Goal: Information Seeking & Learning: Learn about a topic

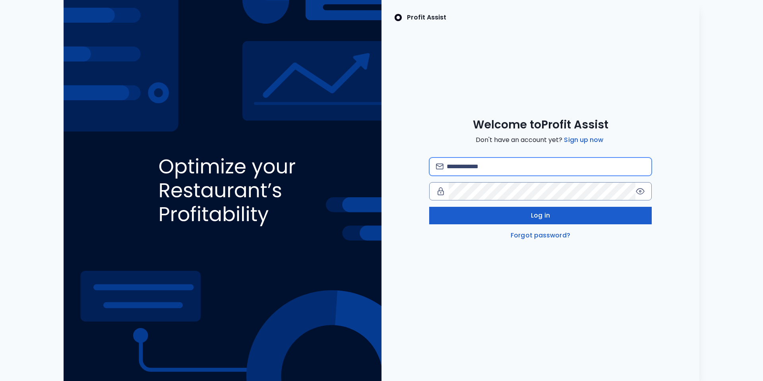
type input "**********"
click at [533, 218] on span "Log in" at bounding box center [540, 216] width 19 height 10
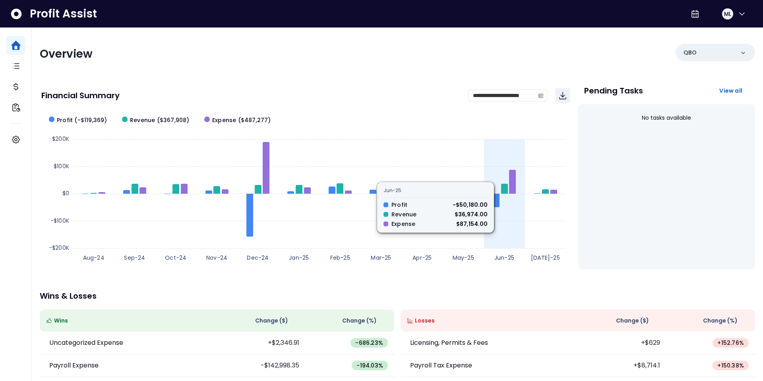
click at [500, 215] on rect at bounding box center [305, 188] width 528 height 159
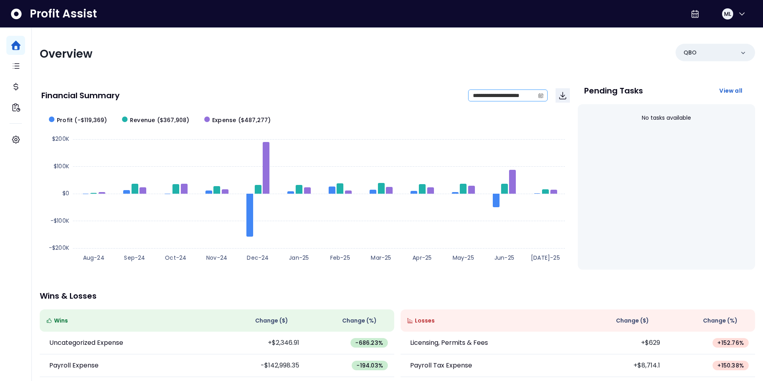
click at [542, 96] on icon "calendar" at bounding box center [540, 96] width 5 height 4
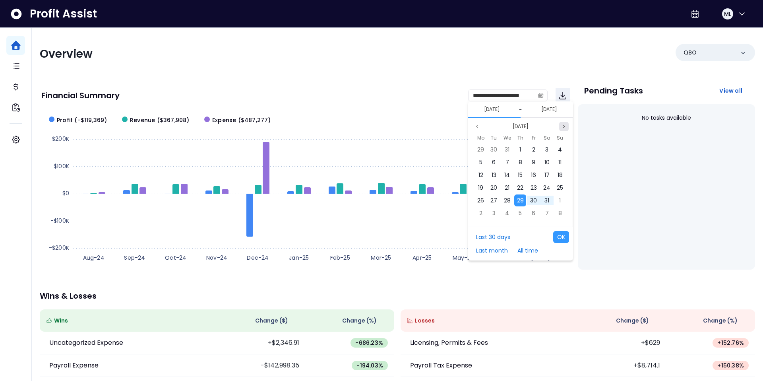
click at [561, 127] on icon "page next" at bounding box center [563, 126] width 5 height 5
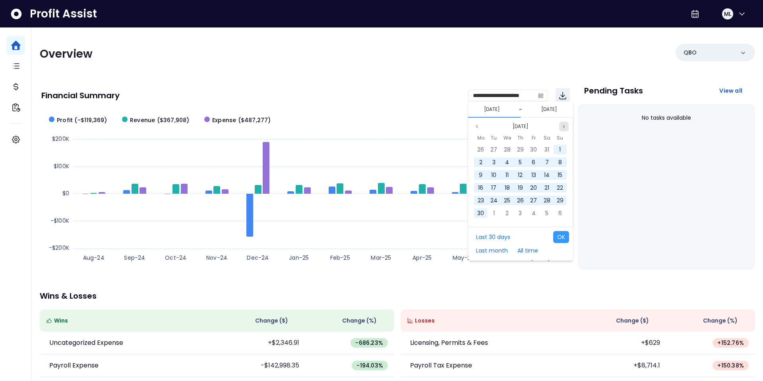
click at [561, 127] on icon "page next" at bounding box center [563, 126] width 5 height 5
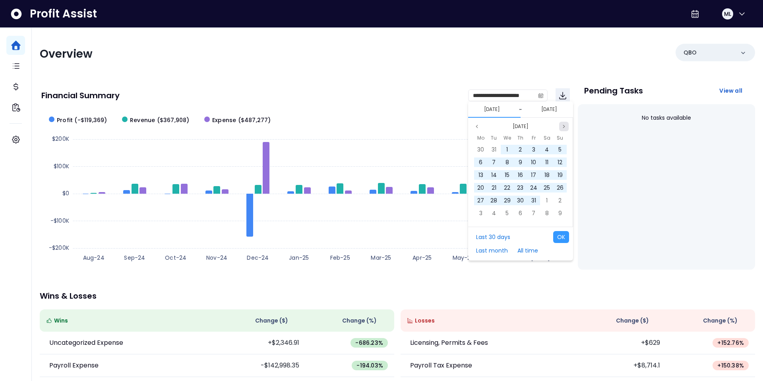
click at [561, 127] on icon "page next" at bounding box center [563, 126] width 5 height 5
click at [559, 149] on span "1" at bounding box center [560, 149] width 2 height 8
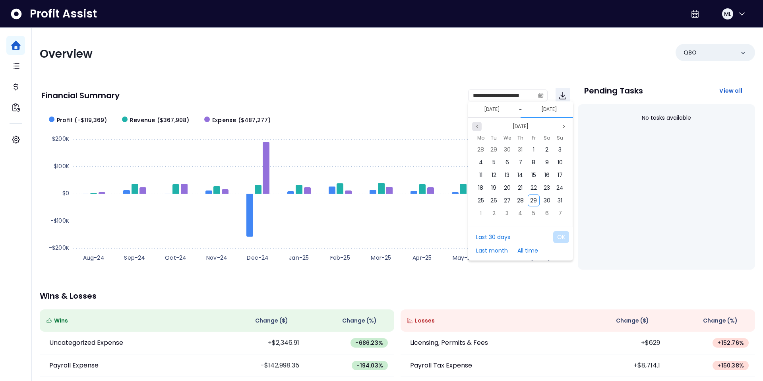
click at [478, 125] on icon "page previous" at bounding box center [476, 126] width 5 height 5
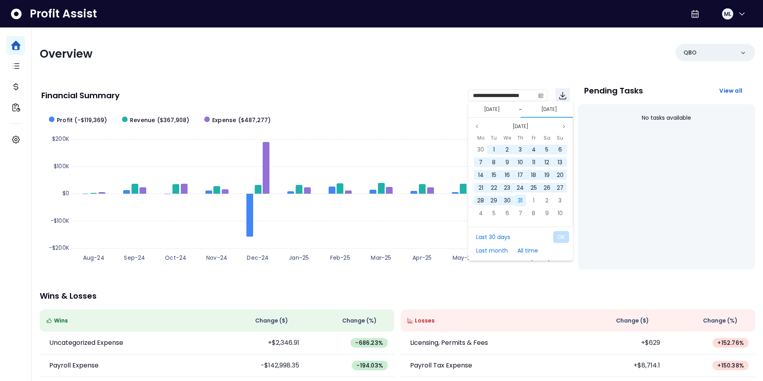
click at [522, 200] on span "31" at bounding box center [520, 200] width 5 height 8
click at [558, 237] on button "OK" at bounding box center [561, 237] width 16 height 12
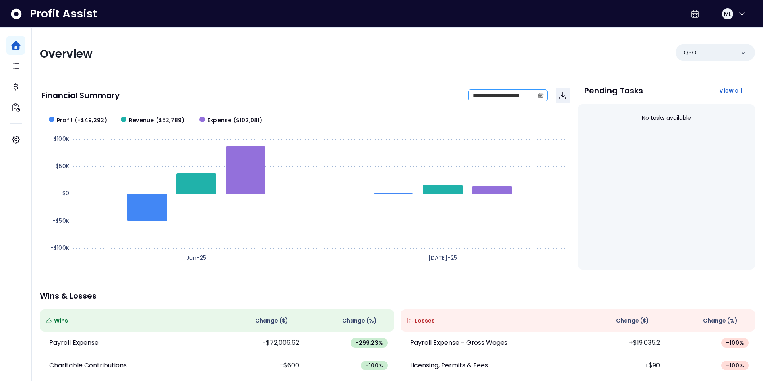
click at [543, 95] on icon "calendar" at bounding box center [541, 96] width 6 height 6
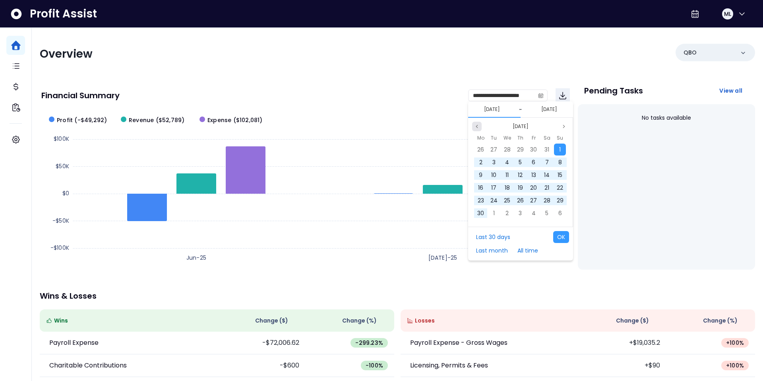
click at [476, 129] on button "Previous month" at bounding box center [477, 127] width 10 height 10
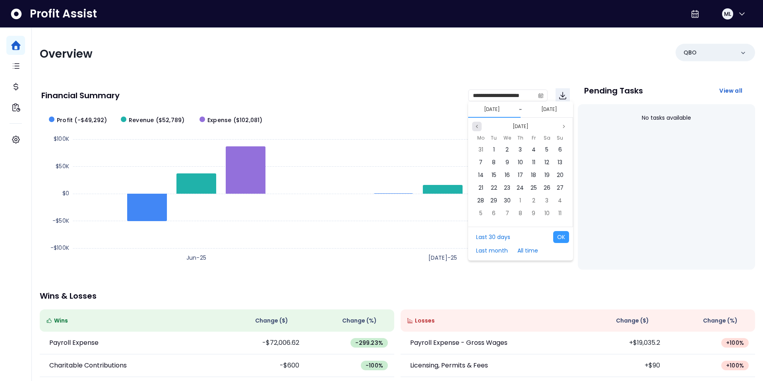
click at [476, 129] on button "Previous month" at bounding box center [477, 127] width 10 height 10
click at [509, 151] on div "1" at bounding box center [507, 149] width 12 height 12
click at [566, 128] on button "Next month" at bounding box center [564, 127] width 10 height 10
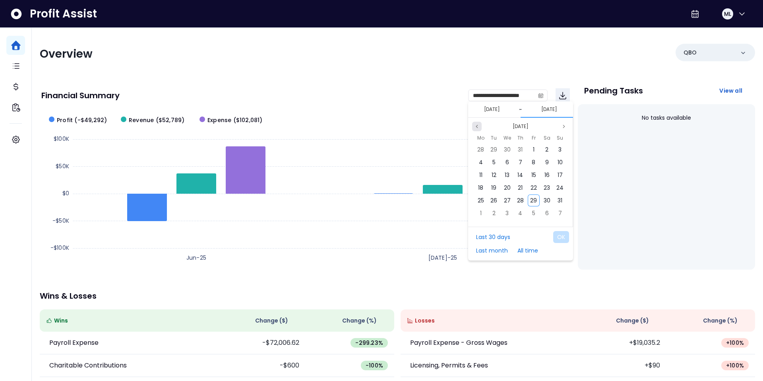
click at [477, 127] on icon "page previous" at bounding box center [476, 126] width 5 height 5
click at [481, 153] on span "30" at bounding box center [480, 149] width 7 height 8
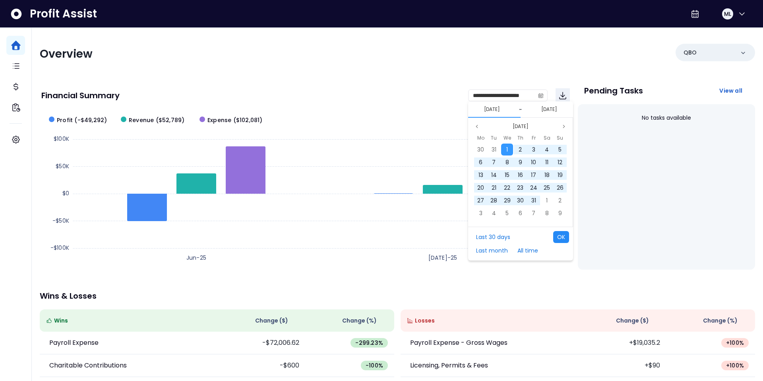
click at [563, 239] on button "OK" at bounding box center [561, 237] width 16 height 12
type input "**********"
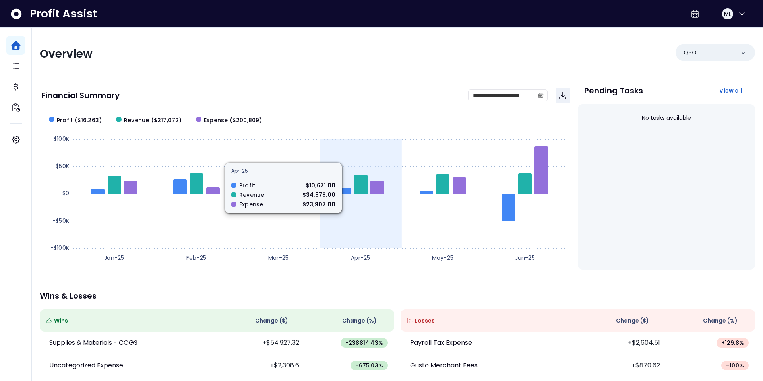
scroll to position [0, 0]
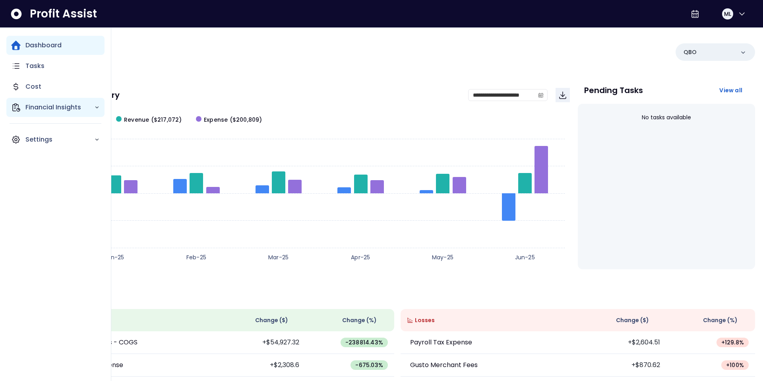
click at [49, 105] on p "Financial Insights" at bounding box center [59, 107] width 69 height 10
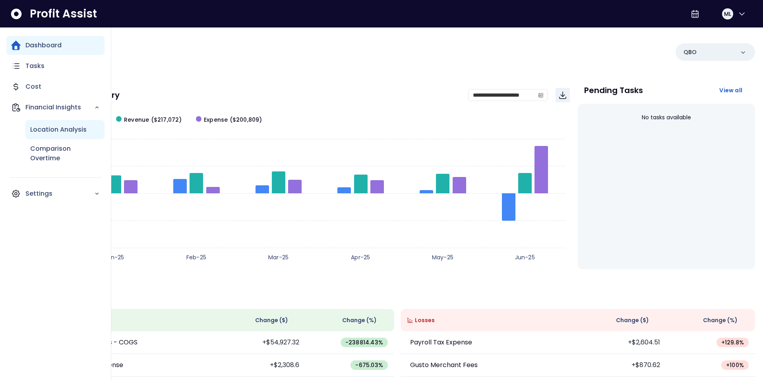
scroll to position [1, 0]
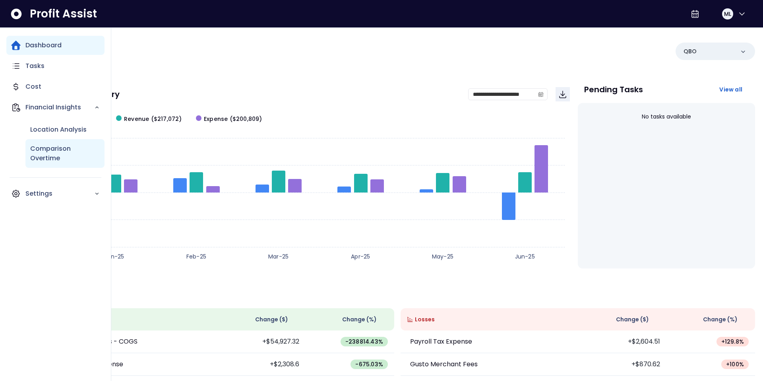
click at [49, 145] on p "Comparison Overtime" at bounding box center [65, 153] width 70 height 19
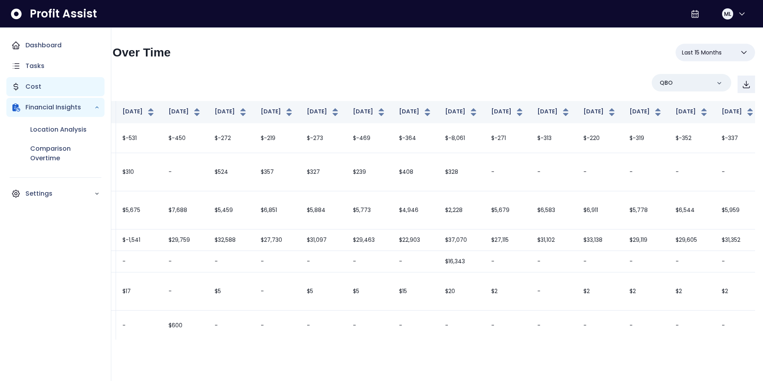
click at [36, 87] on p "Cost" at bounding box center [33, 87] width 16 height 10
